Goal: Task Accomplishment & Management: Manage account settings

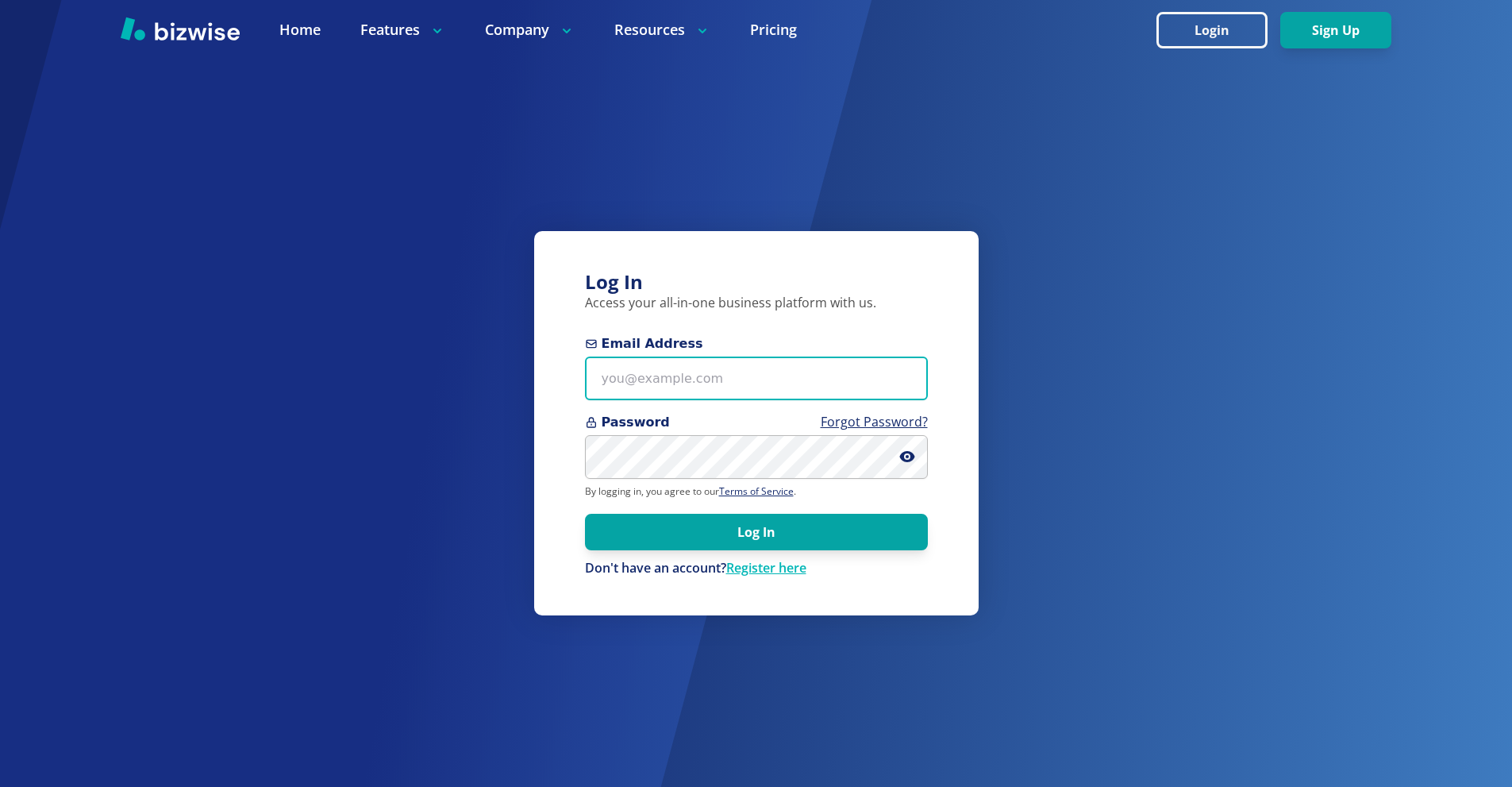
click at [728, 365] on input "Email Address" at bounding box center [756, 378] width 342 height 44
paste input "[EMAIL_ADDRESS][DOMAIN_NAME]"
type input "[EMAIL_ADDRESS][DOMAIN_NAME]"
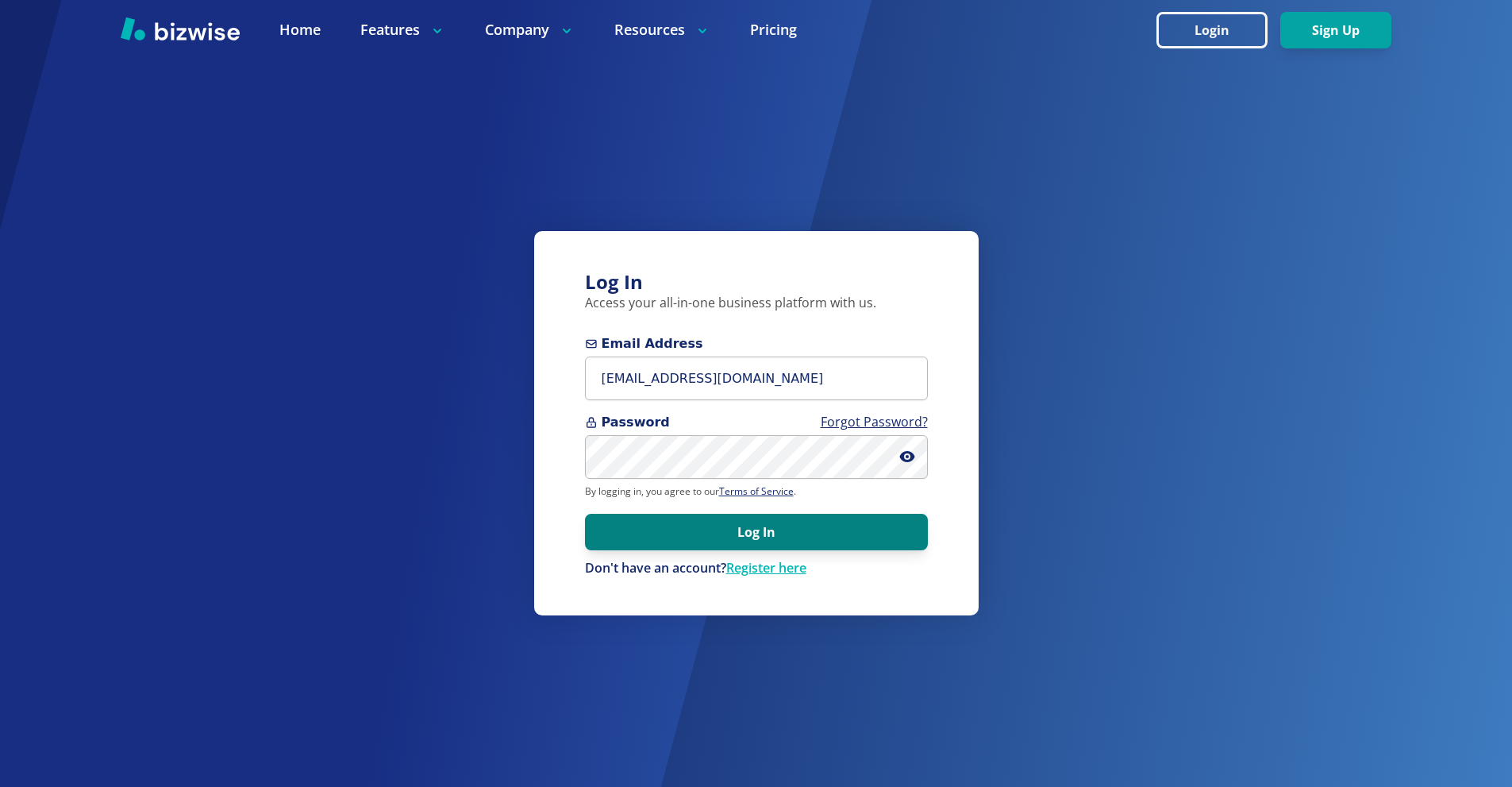
click at [748, 522] on button "Log In" at bounding box center [756, 532] width 342 height 37
